Goal: Transaction & Acquisition: Purchase product/service

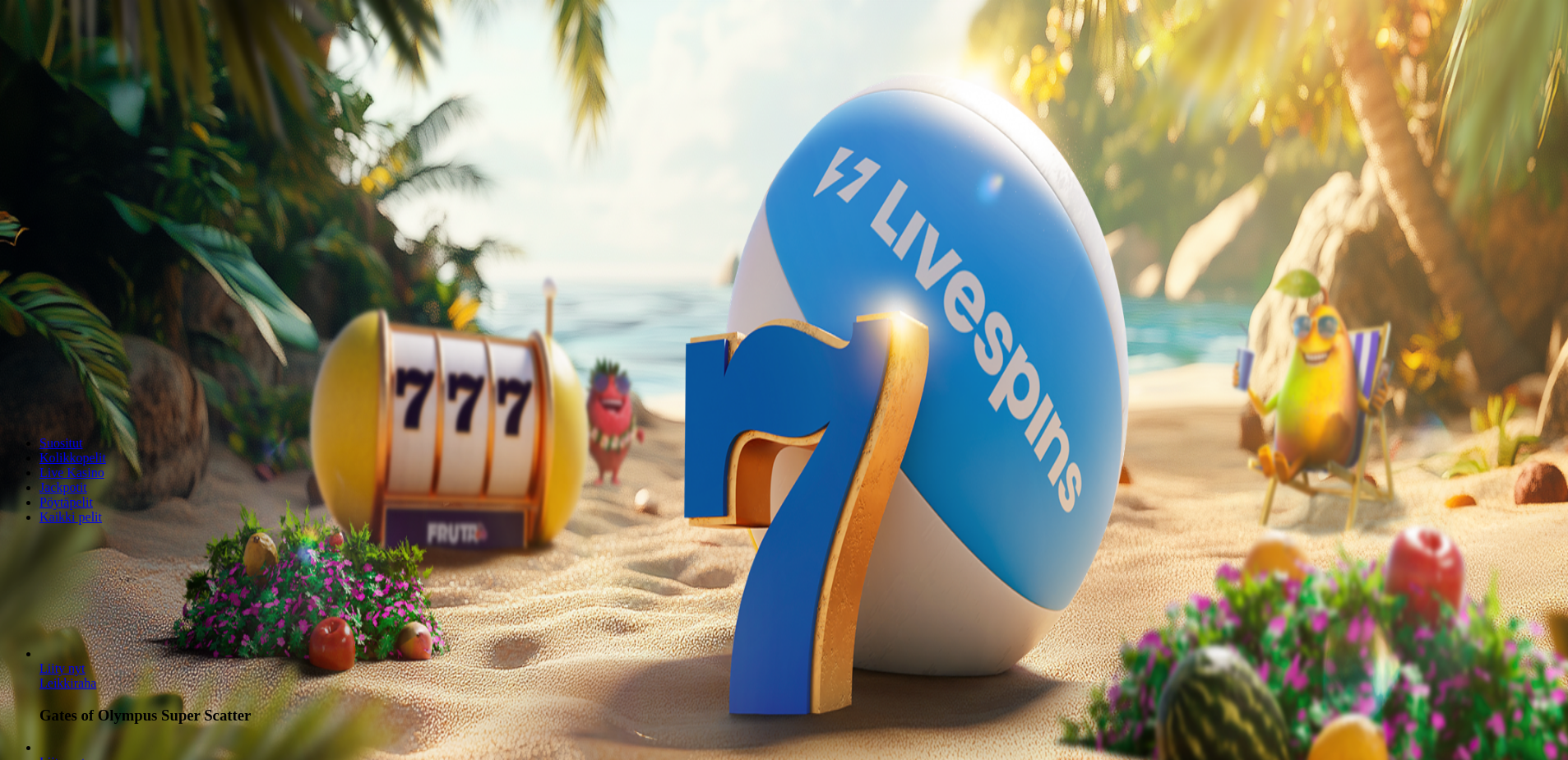
click at [94, 66] on span "Kirjaudu" at bounding box center [114, 59] width 40 height 12
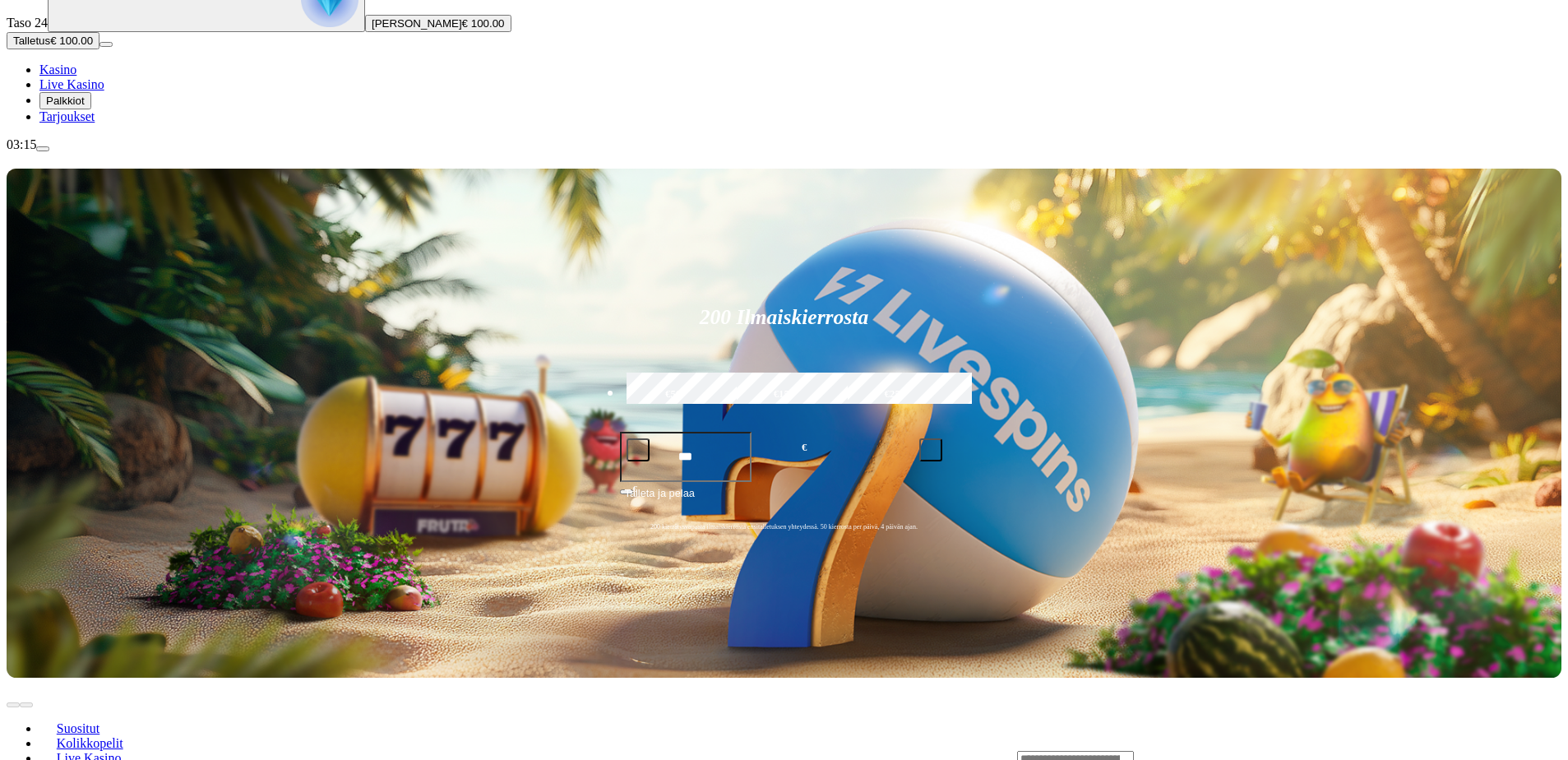
scroll to position [247, 0]
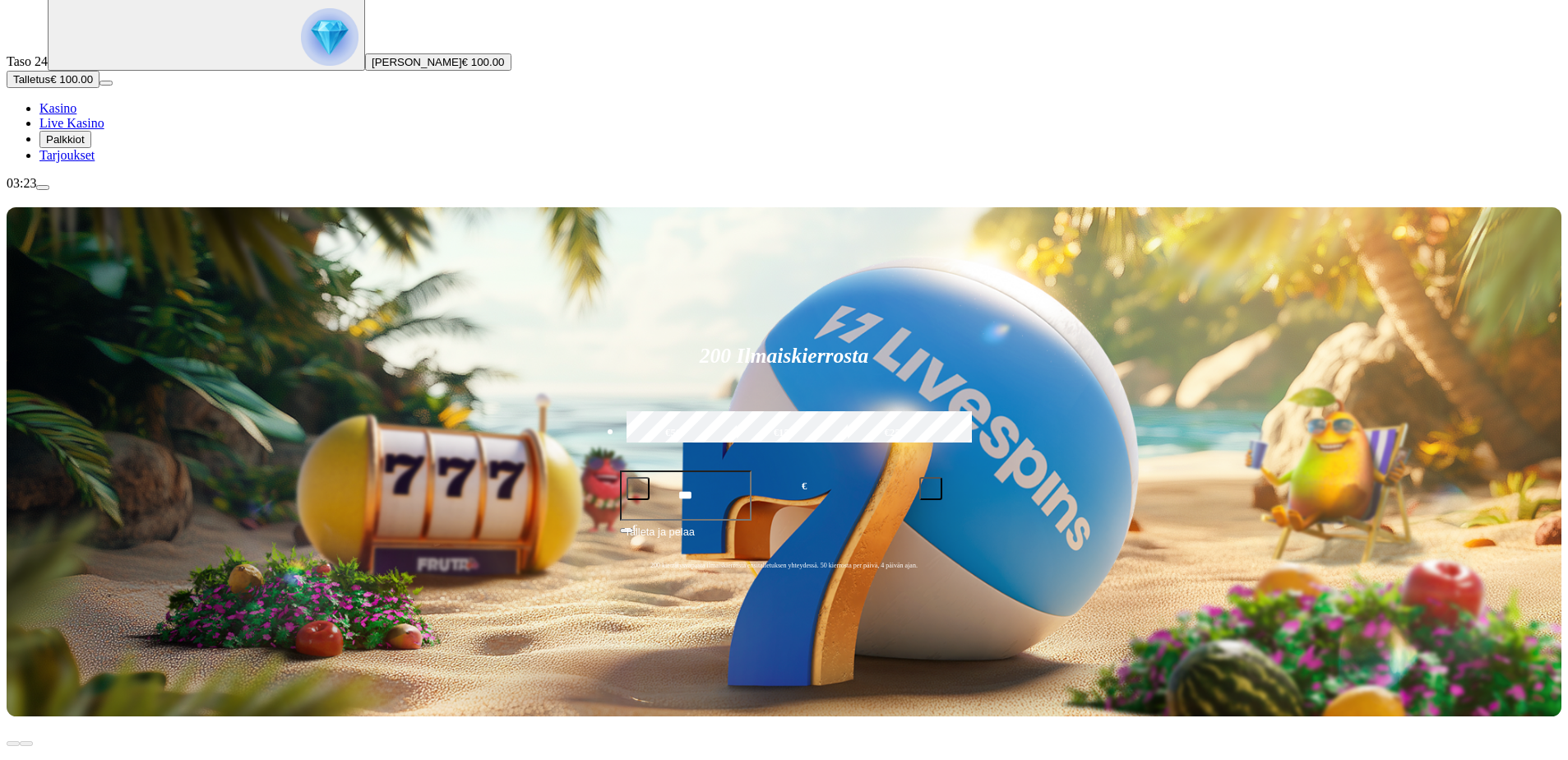
scroll to position [165, 0]
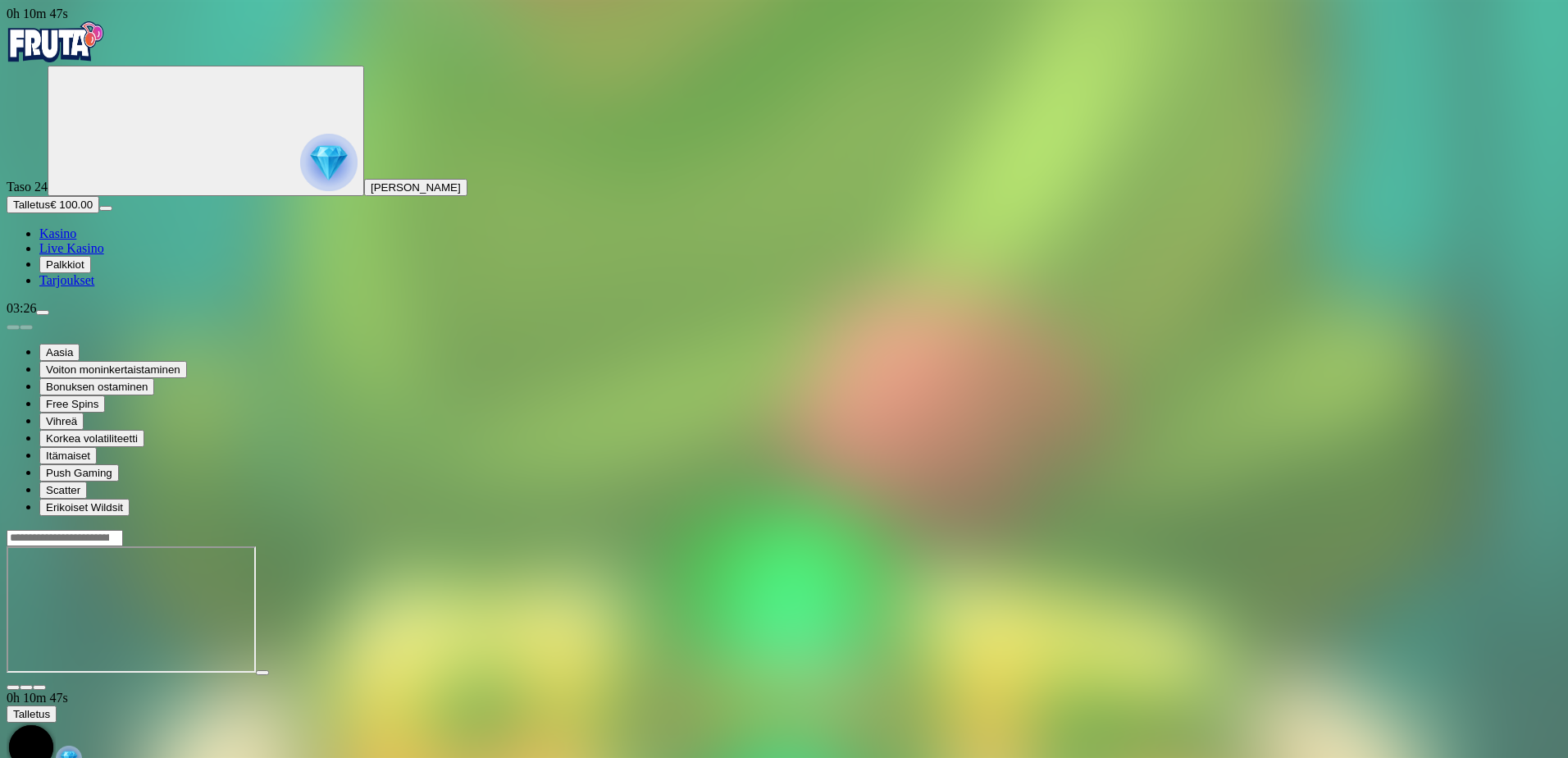
click at [13, 687] on span "close icon" at bounding box center [13, 687] width 0 height 0
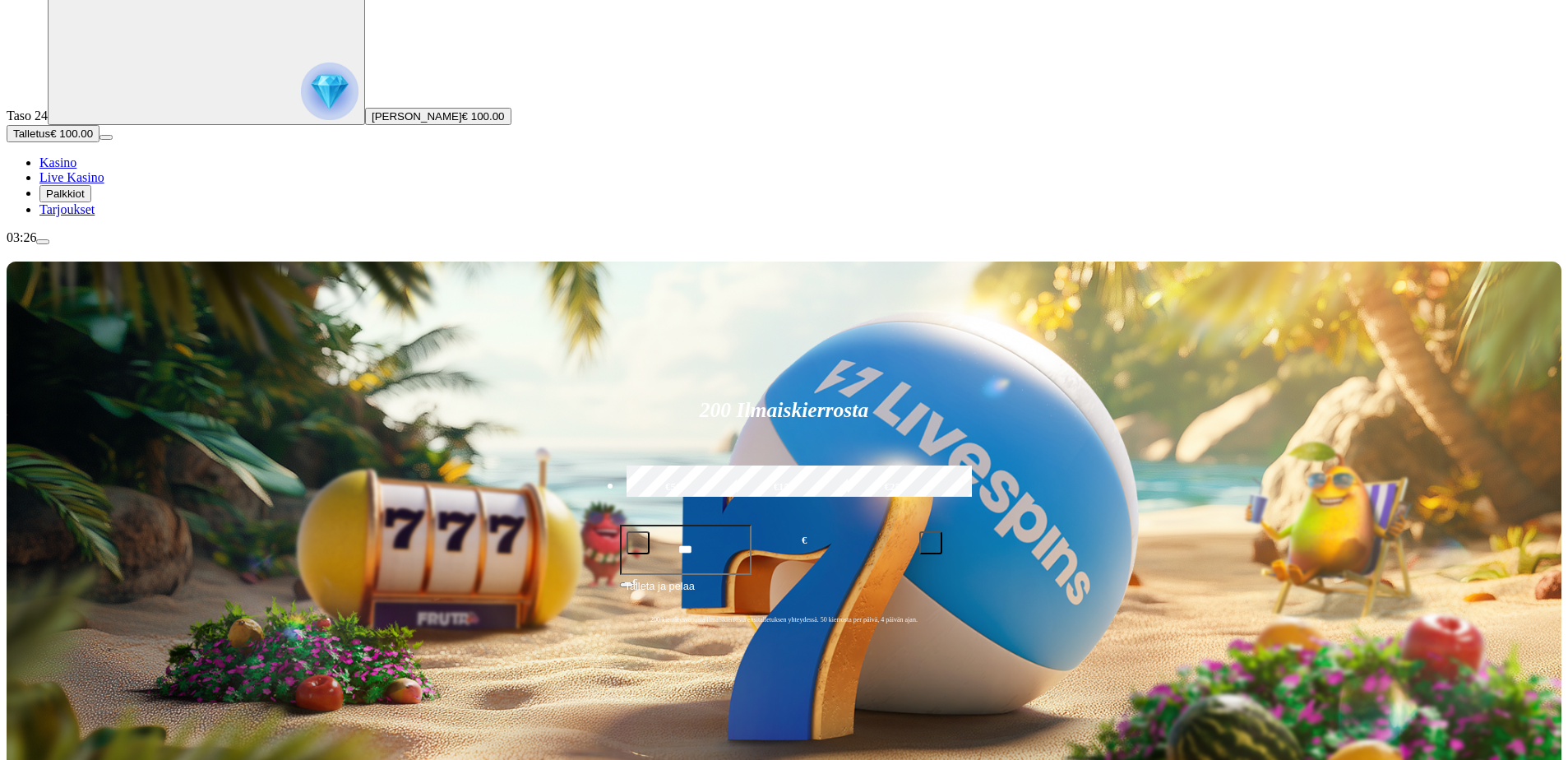
scroll to position [165, 0]
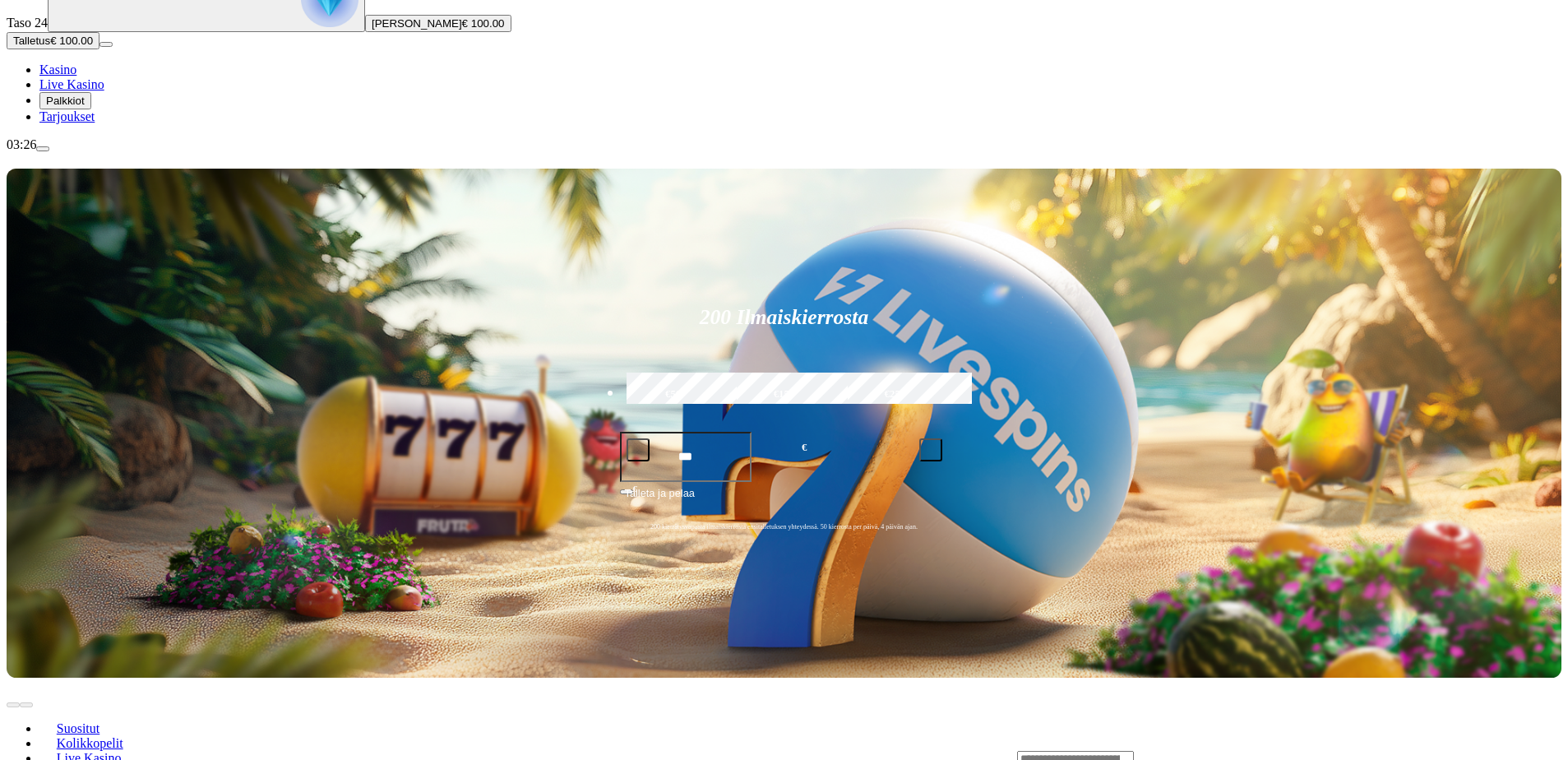
click at [1134, 751] on input "Search" at bounding box center [1076, 759] width 117 height 16
type input "***"
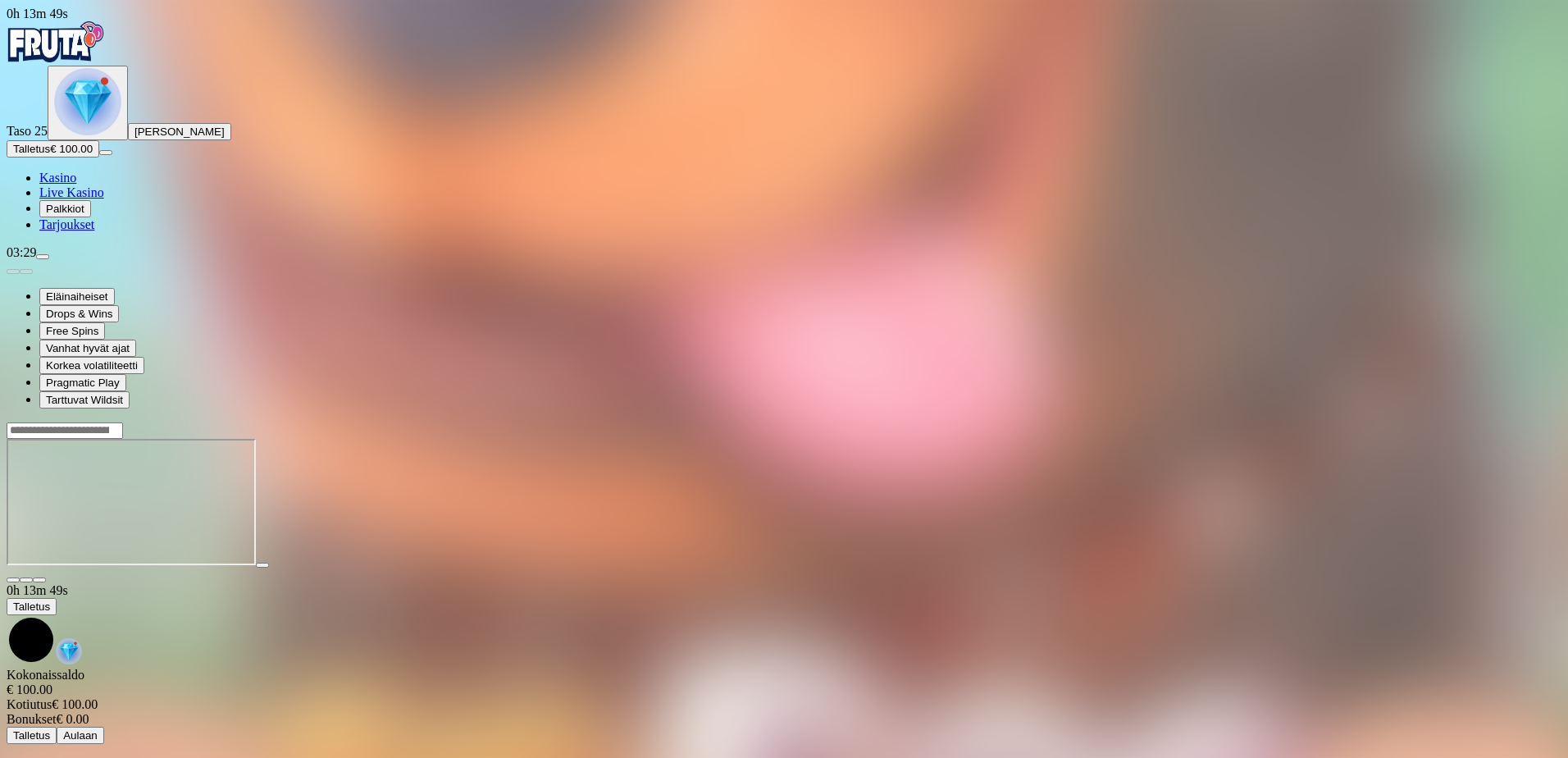
click at [13, 580] on span "close icon" at bounding box center [13, 580] width 0 height 0
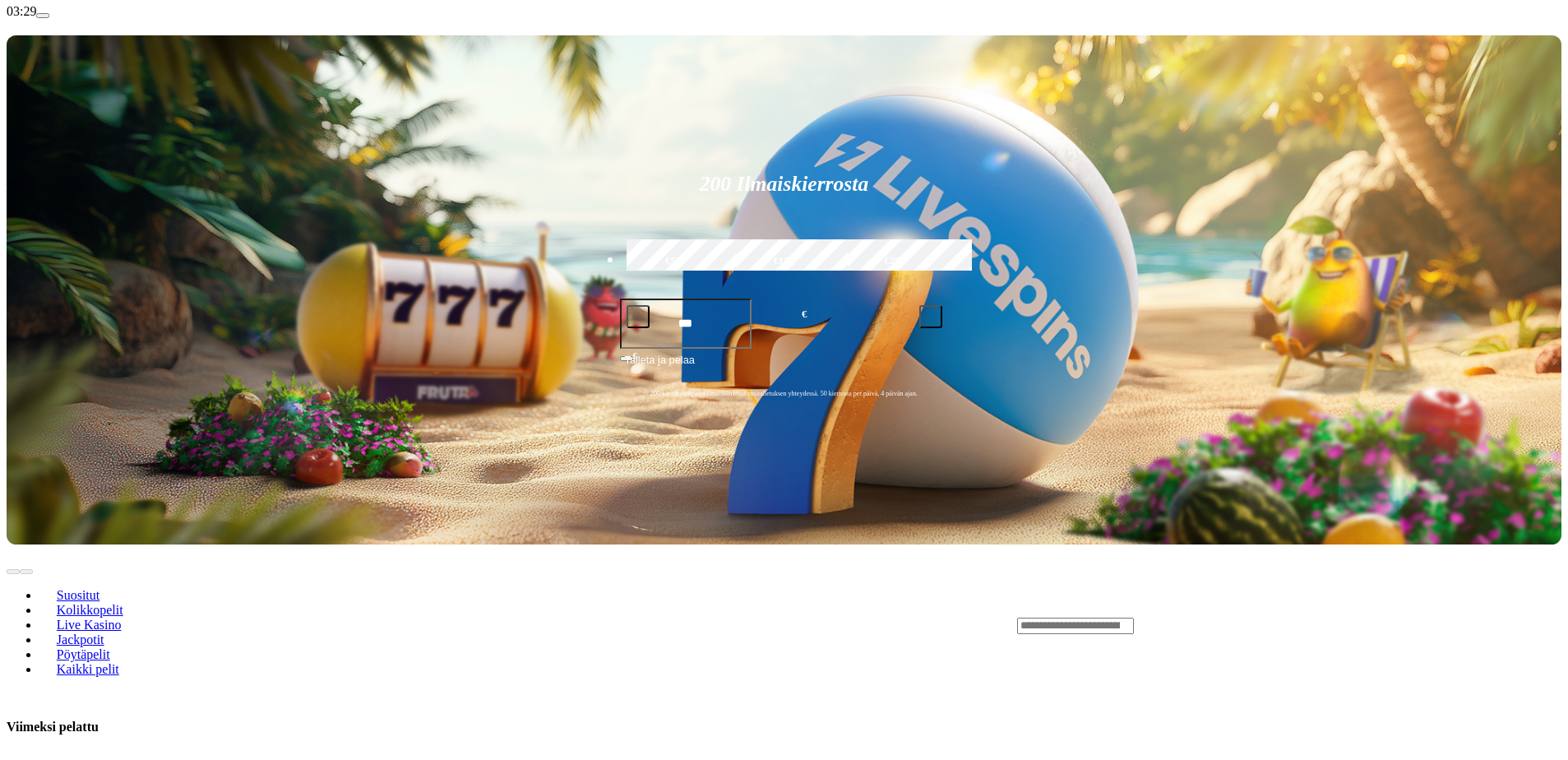
scroll to position [247, 0]
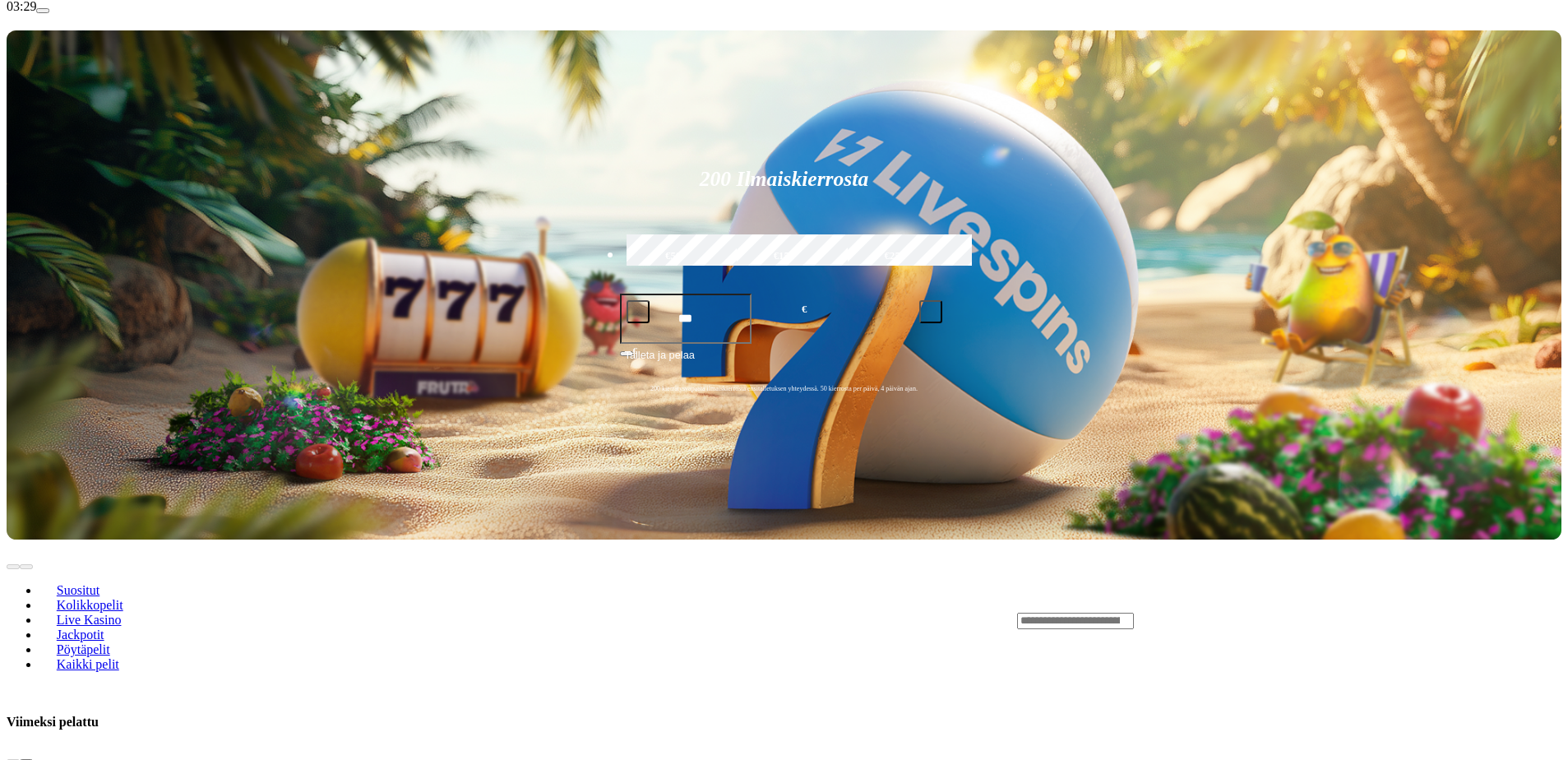
click at [26, 759] on span "chevron-right icon" at bounding box center [26, 762] width 0 height 0
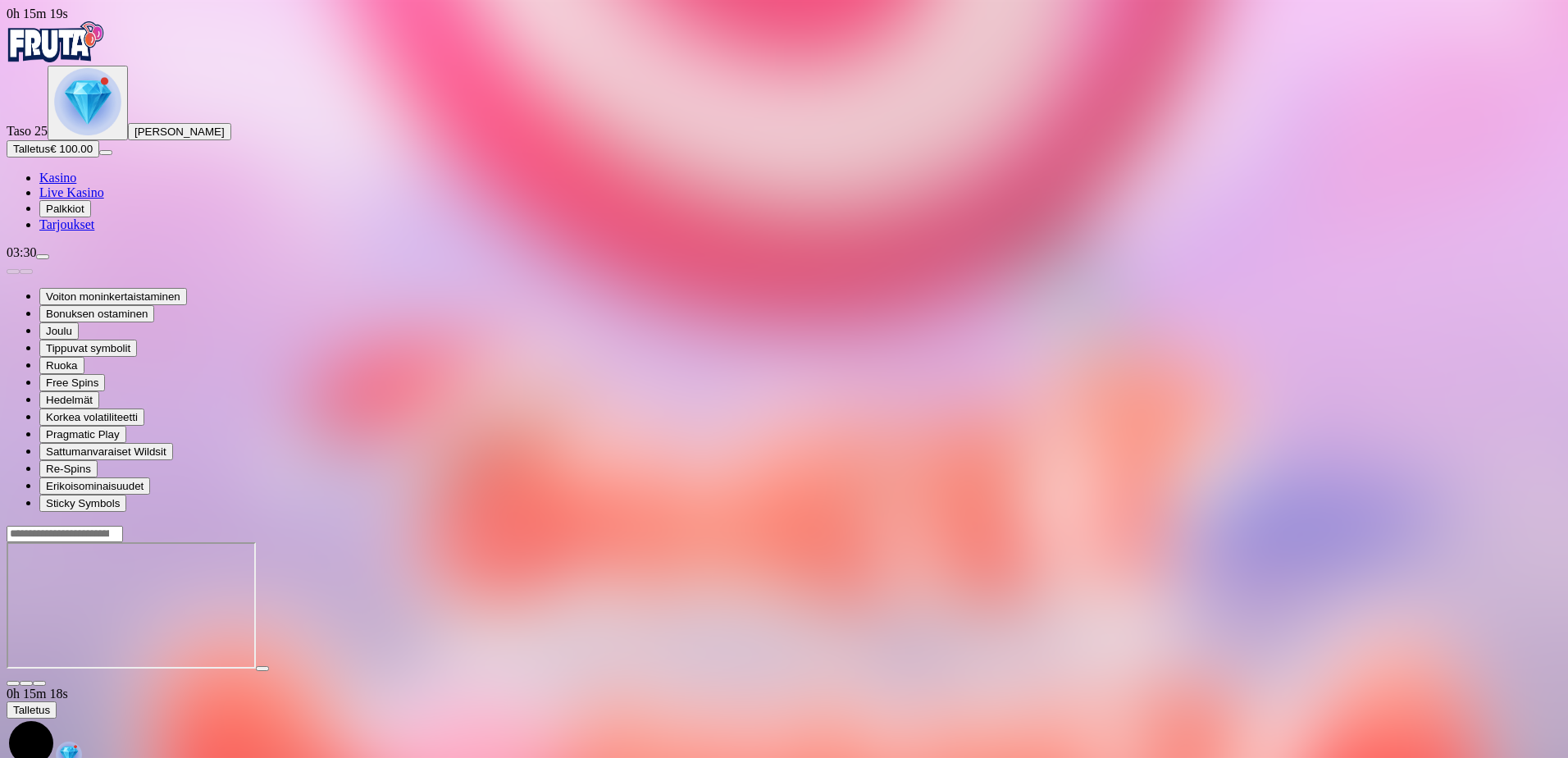
click at [13, 683] on span "close icon" at bounding box center [13, 683] width 0 height 0
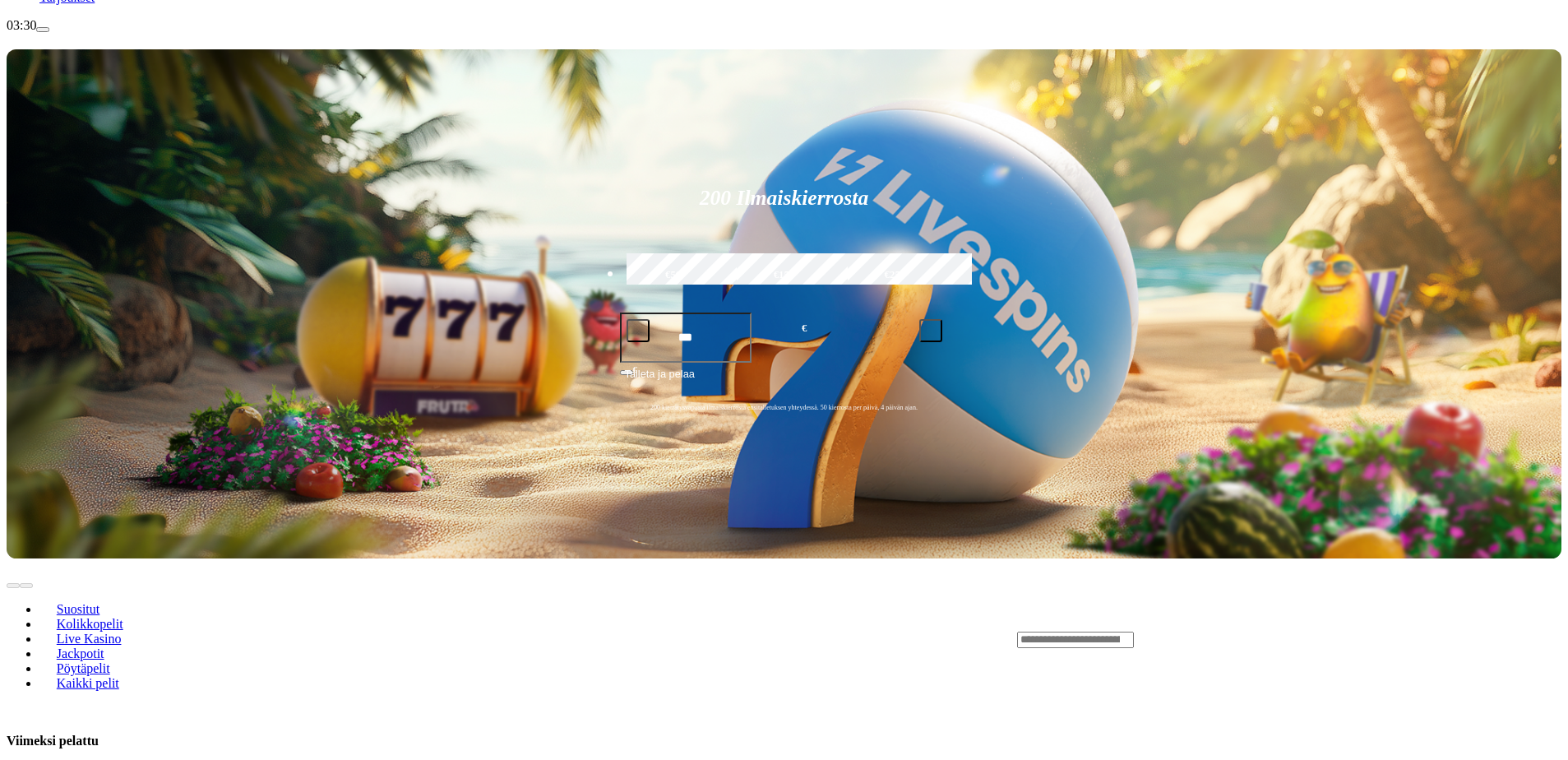
scroll to position [247, 0]
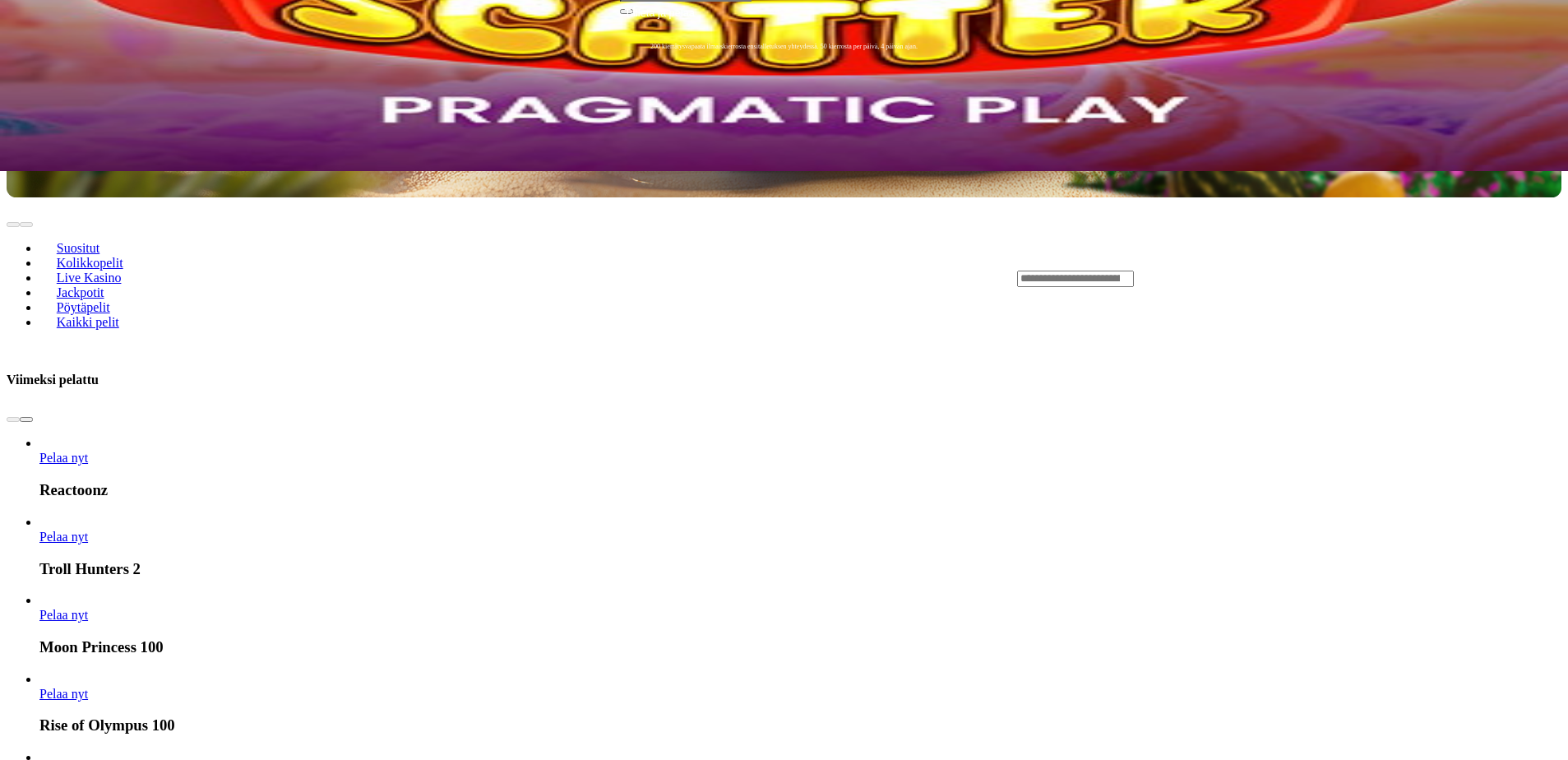
scroll to position [493, 0]
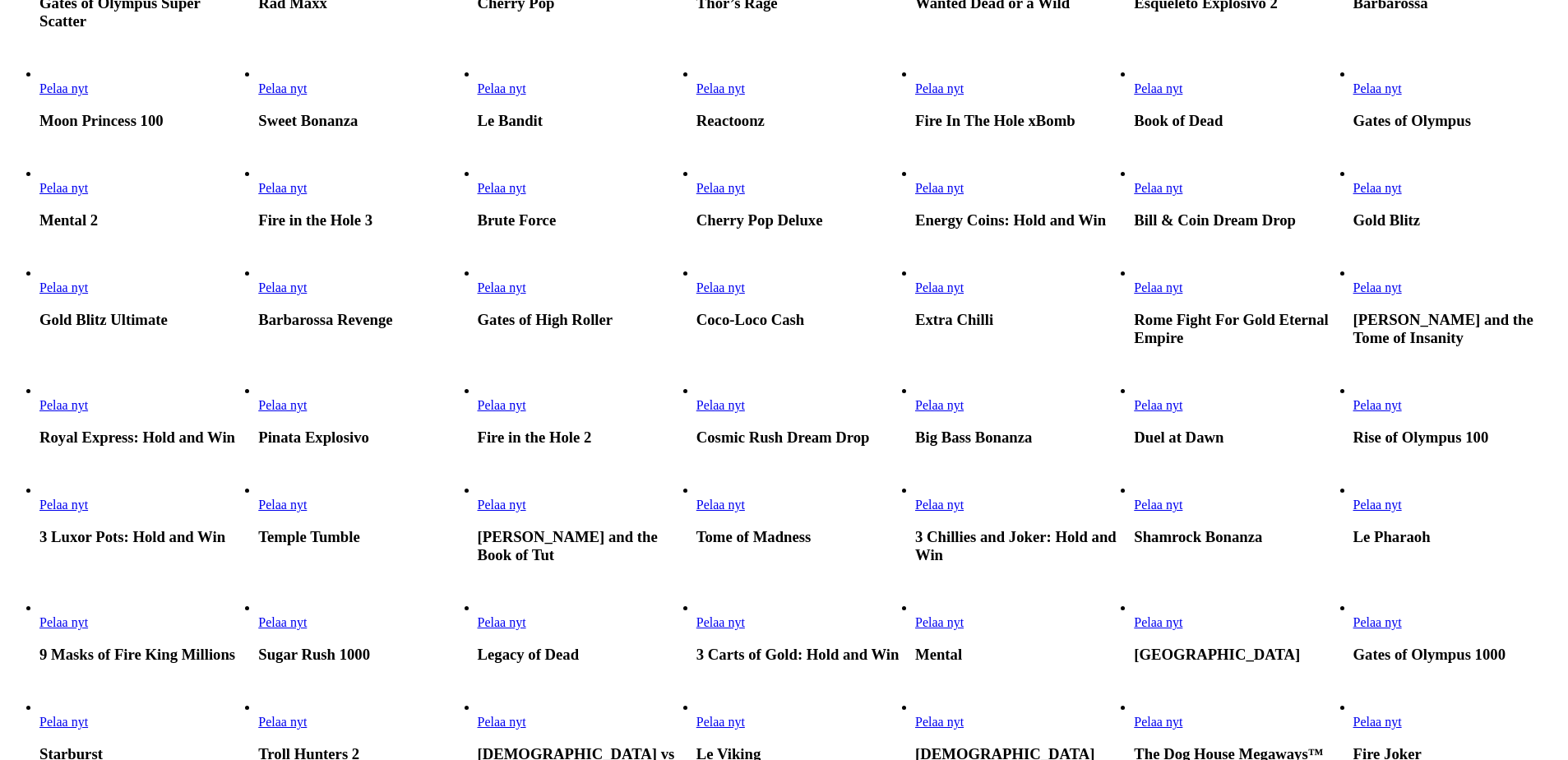
scroll to position [823, 0]
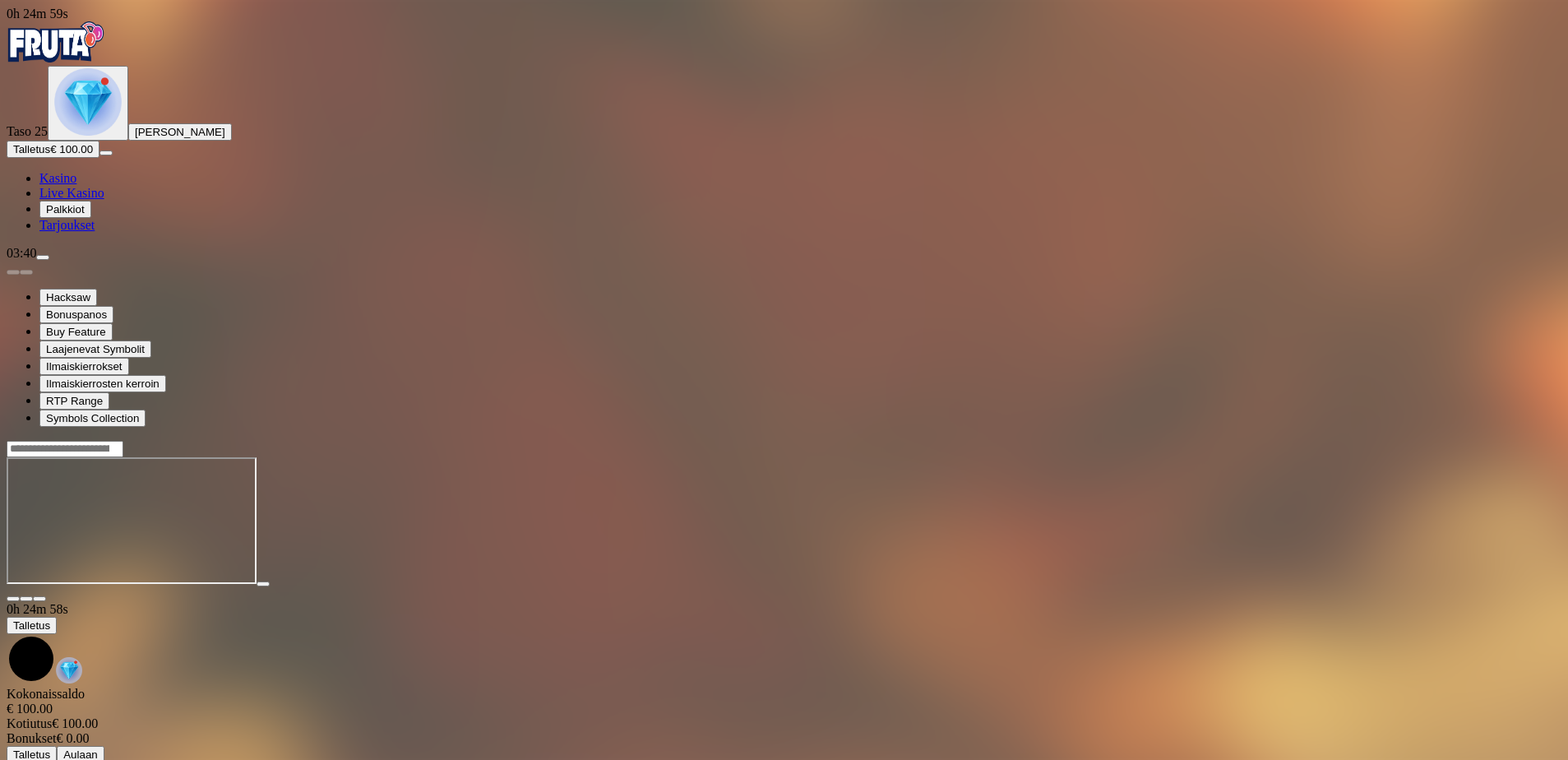
click at [1469, 440] on div at bounding box center [784, 520] width 1555 height 162
click at [13, 599] on span "close icon" at bounding box center [13, 599] width 0 height 0
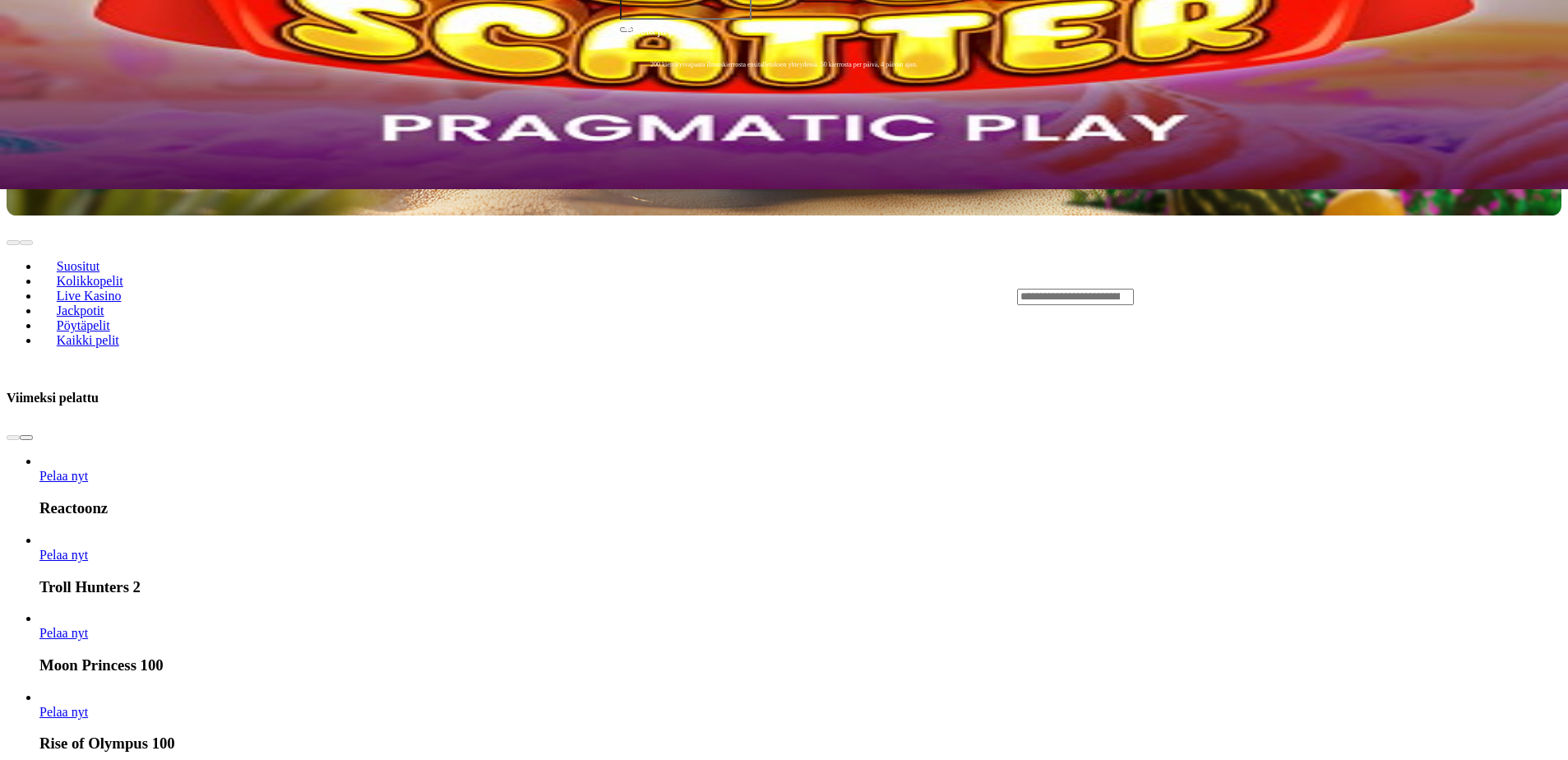
scroll to position [411, 0]
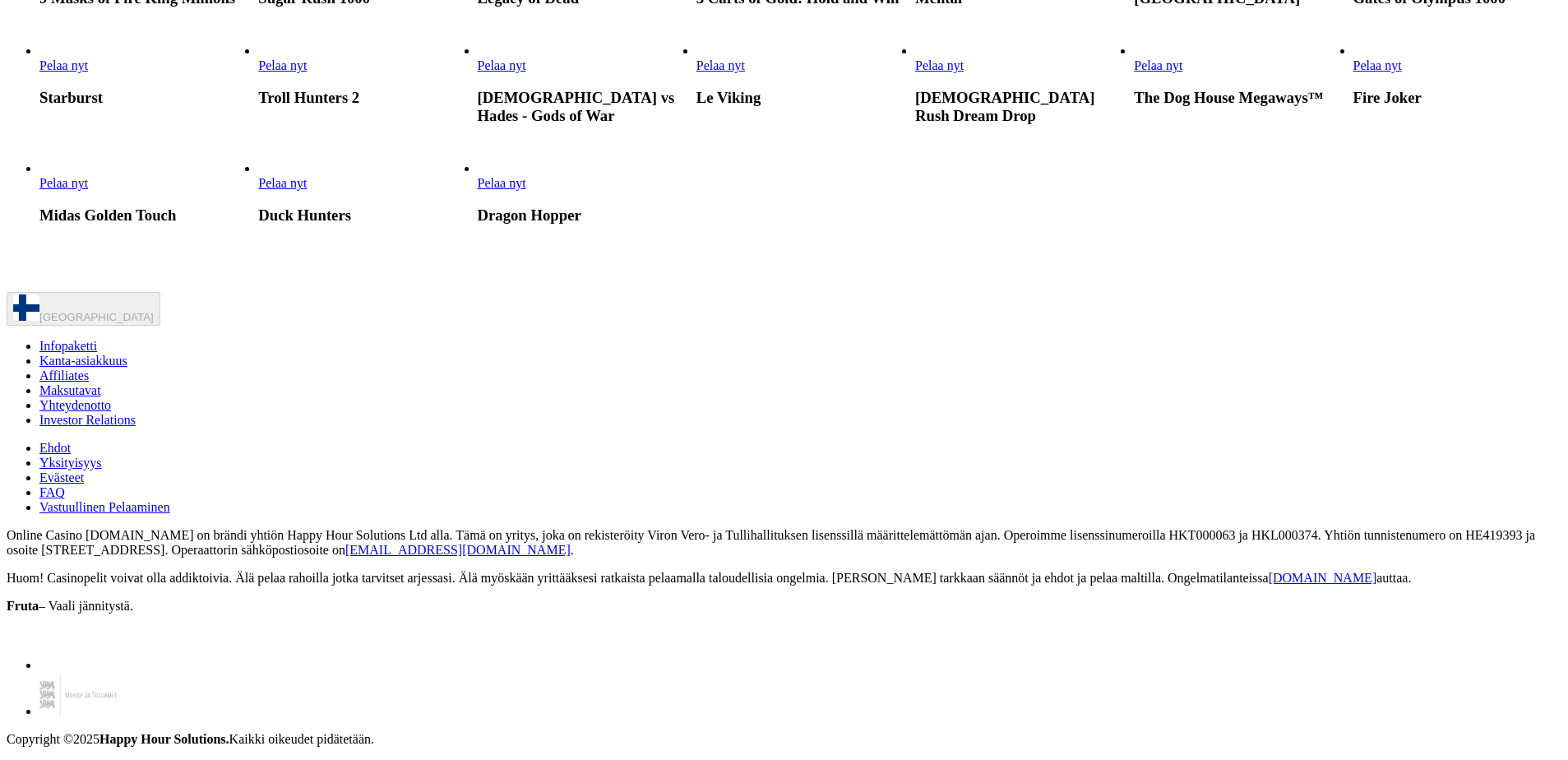
scroll to position [1151, 0]
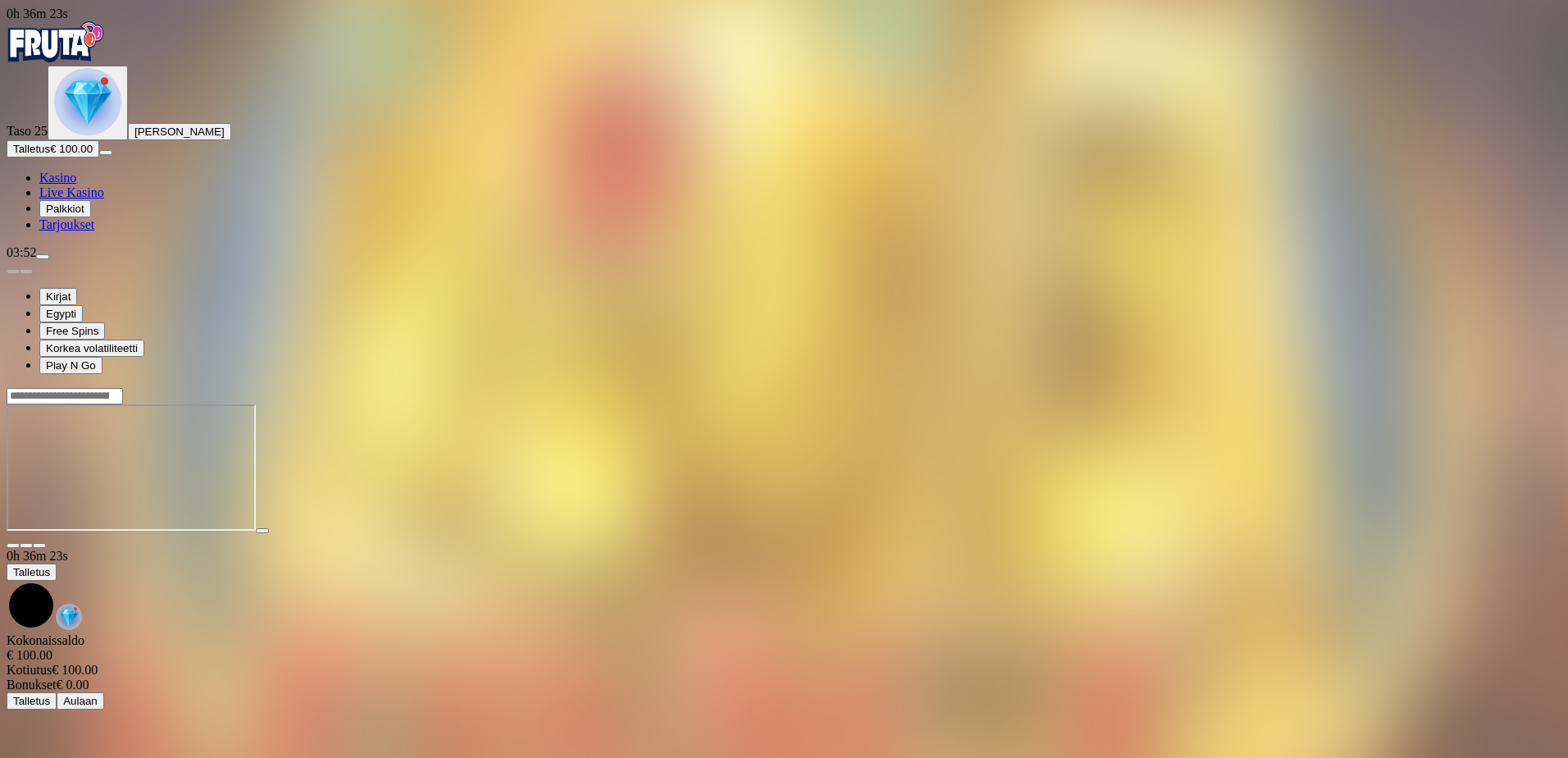
click at [13, 545] on span "close icon" at bounding box center [13, 545] width 0 height 0
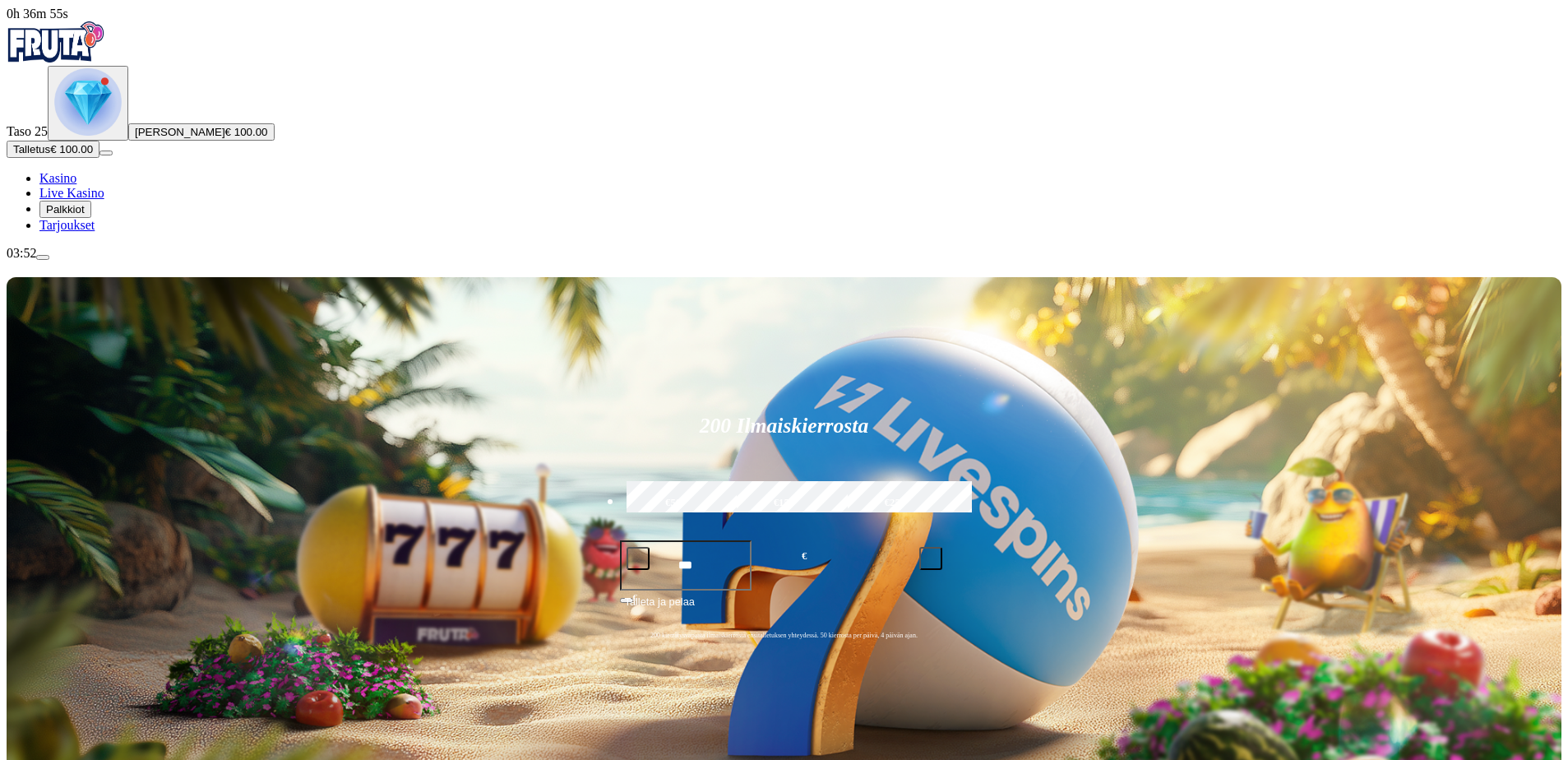
click at [50, 156] on span "Talletus" at bounding box center [31, 149] width 37 height 12
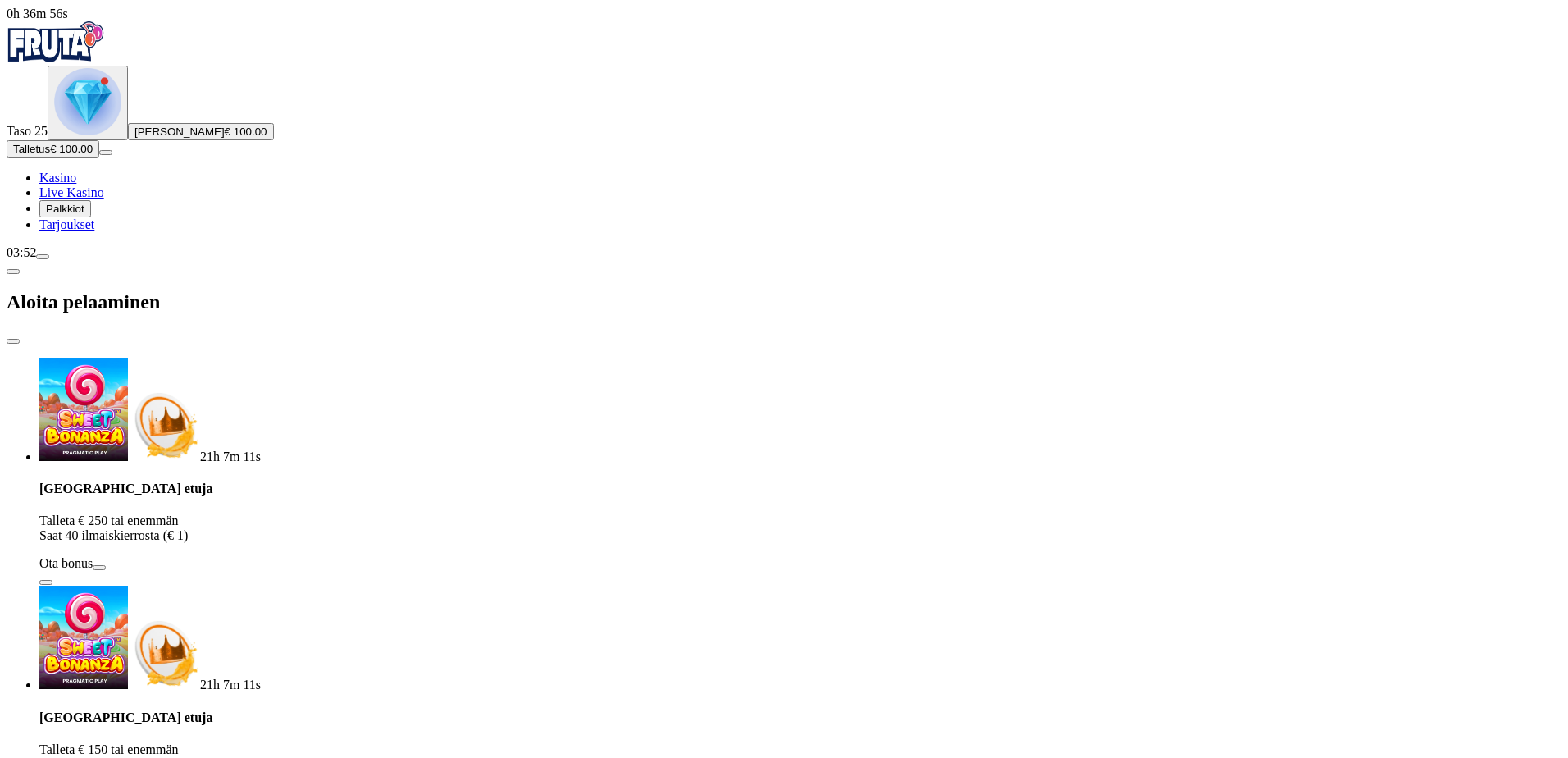
type input "***"
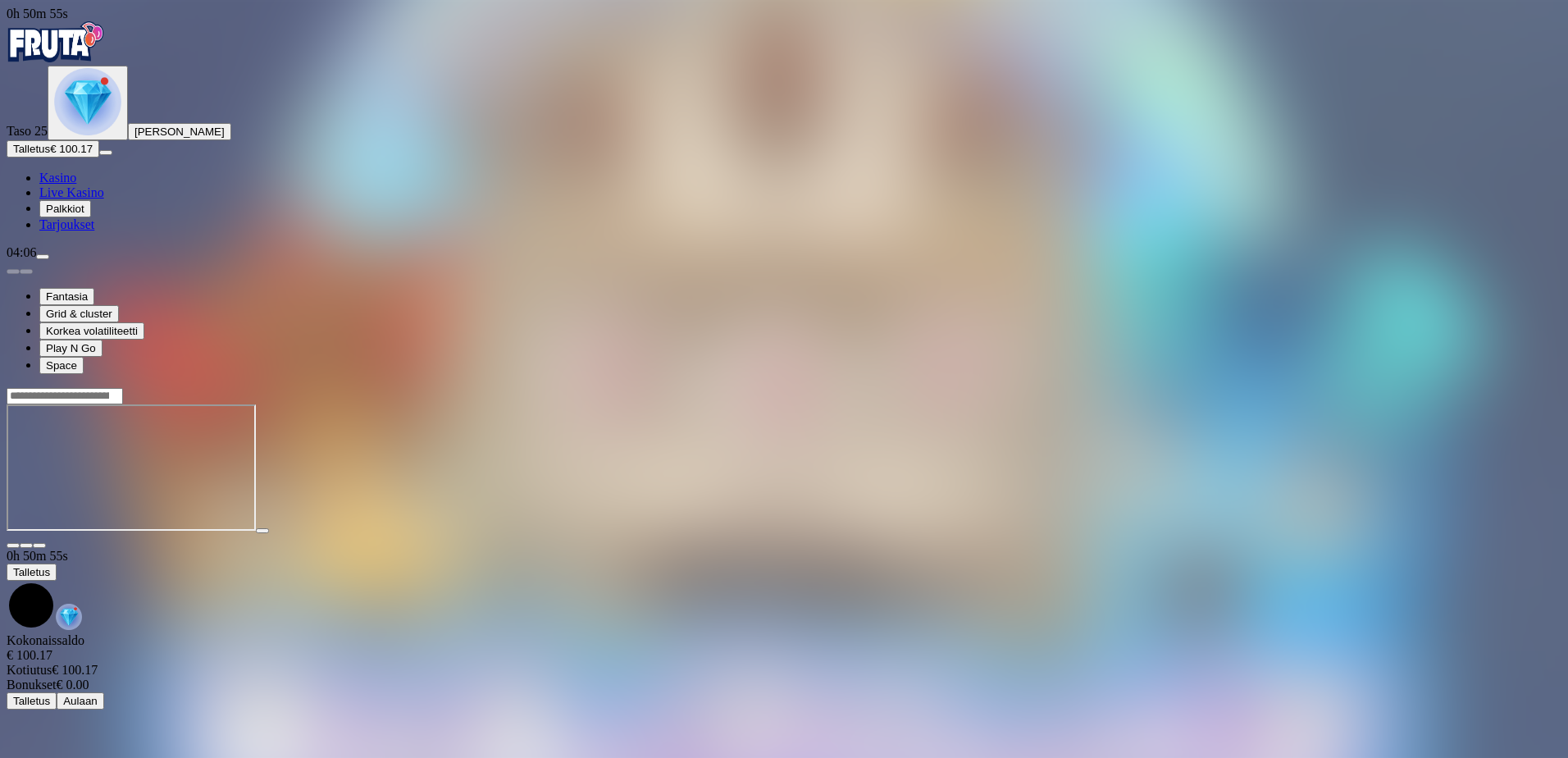
click at [85, 136] on img "Primary" at bounding box center [88, 102] width 67 height 67
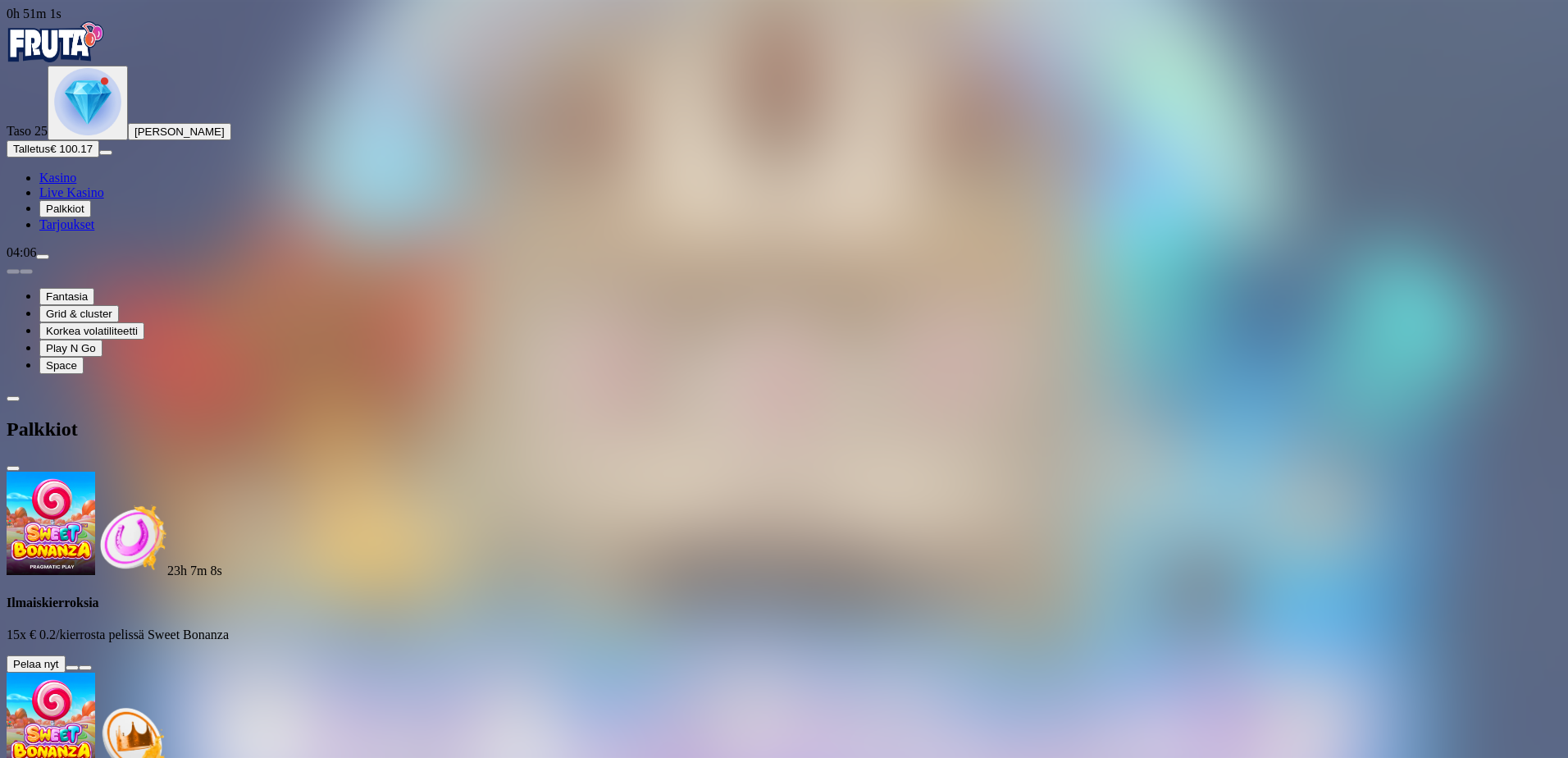
click at [79, 665] on button at bounding box center [72, 668] width 13 height 5
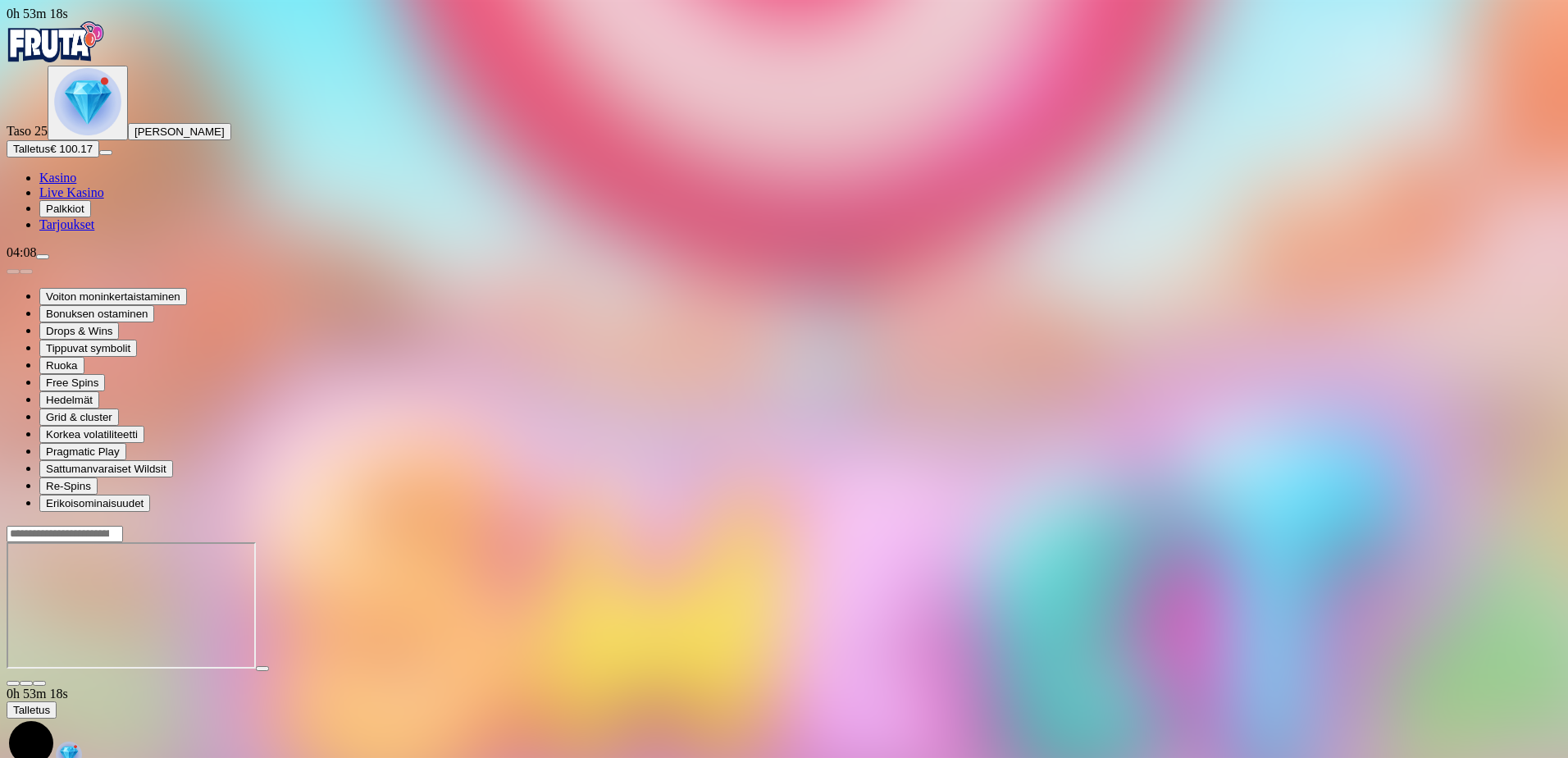
click at [68, 136] on img "Primary" at bounding box center [88, 102] width 67 height 67
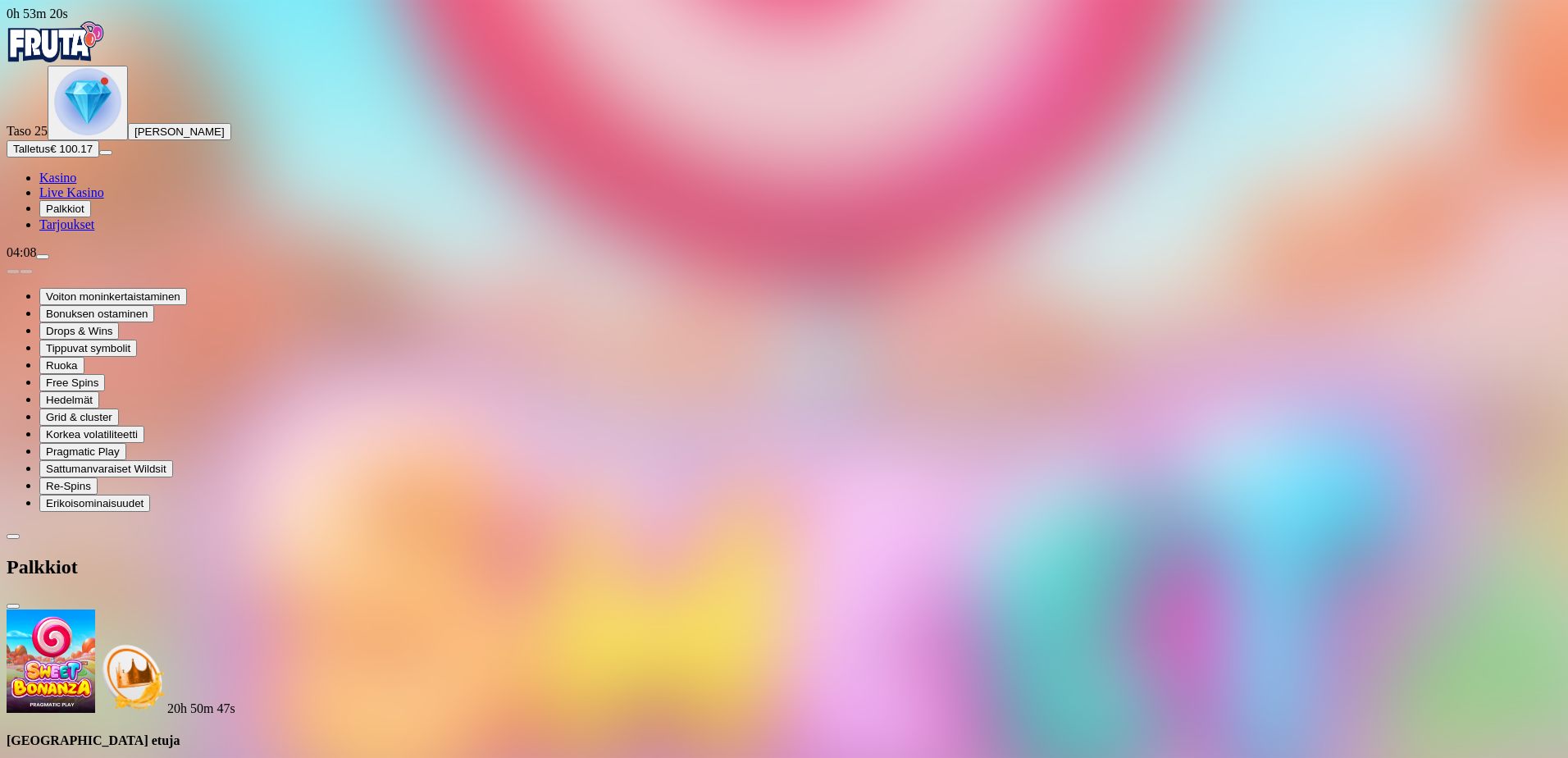
scroll to position [234, 0]
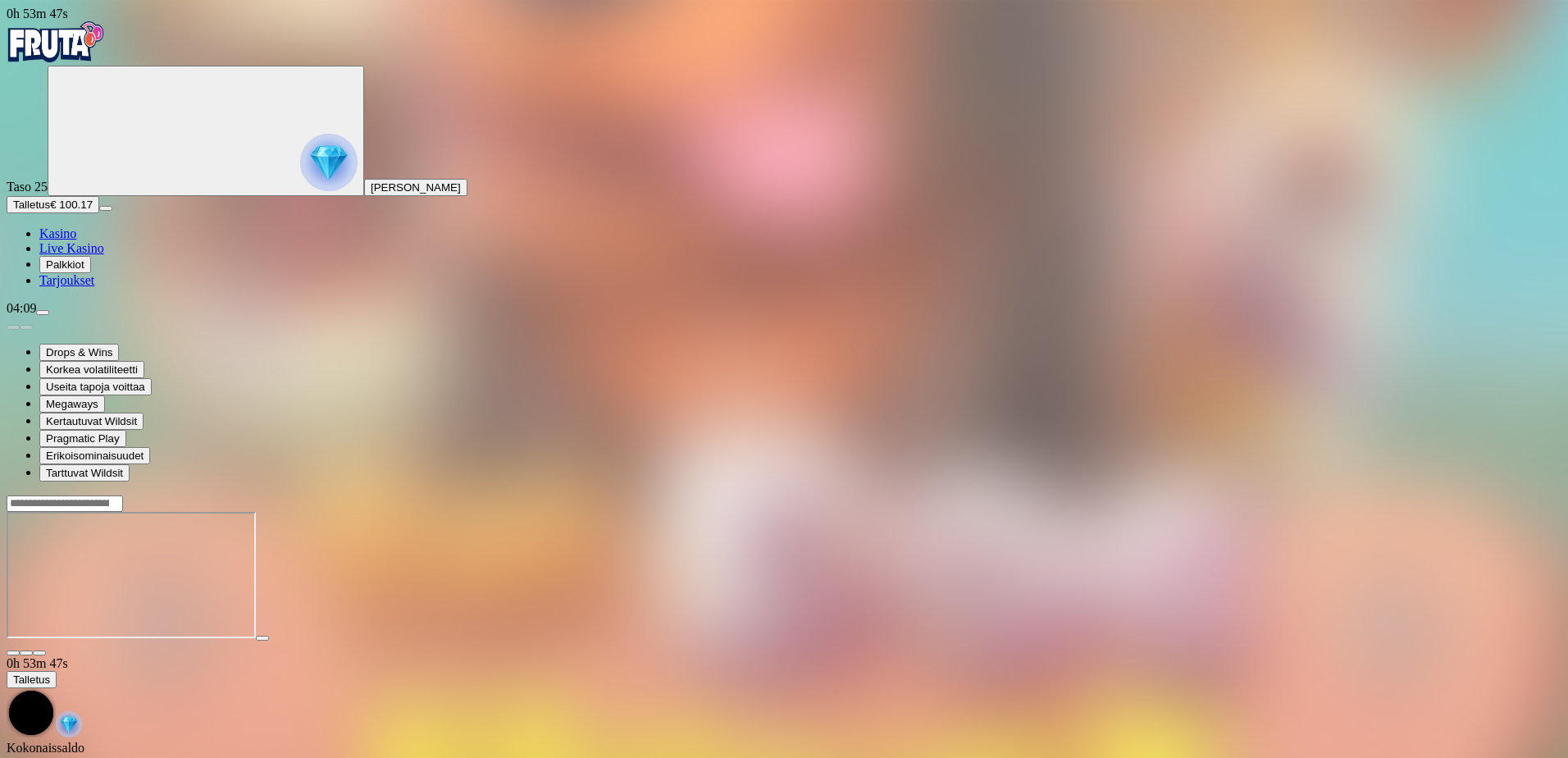
click at [76, 241] on span "Kasino" at bounding box center [57, 233] width 37 height 14
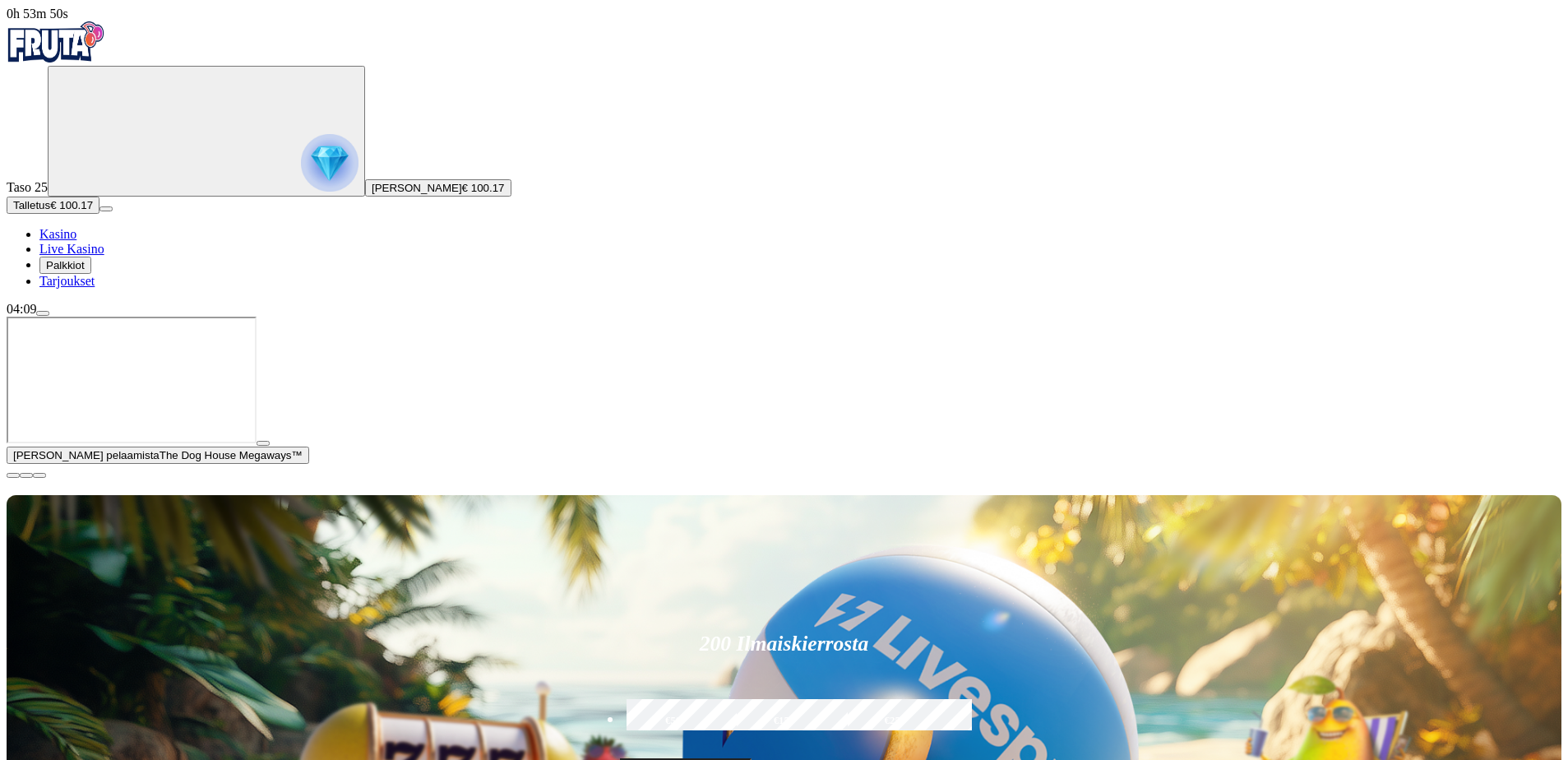
click at [13, 475] on span "close icon" at bounding box center [13, 475] width 0 height 0
